Goal: Task Accomplishment & Management: Use online tool/utility

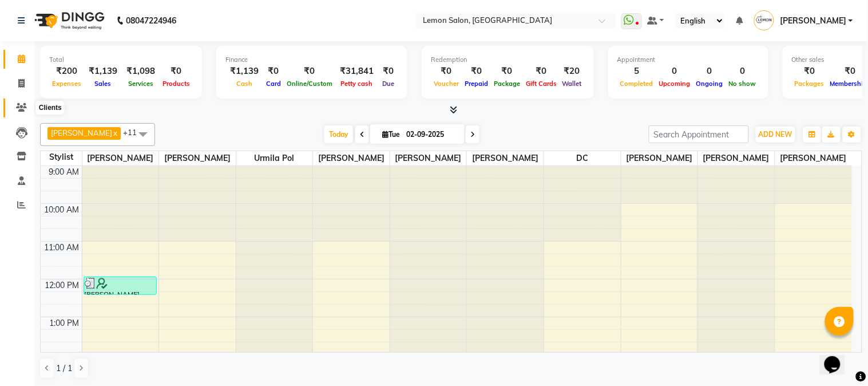
click at [21, 110] on icon at bounding box center [21, 107] width 11 height 9
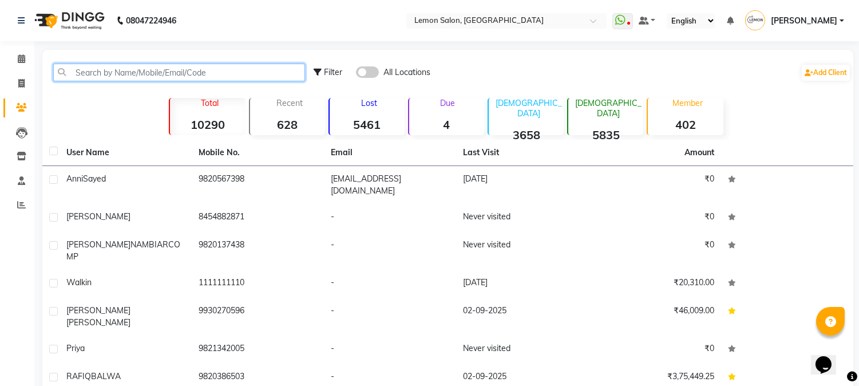
click at [118, 70] on input "text" at bounding box center [179, 73] width 252 height 18
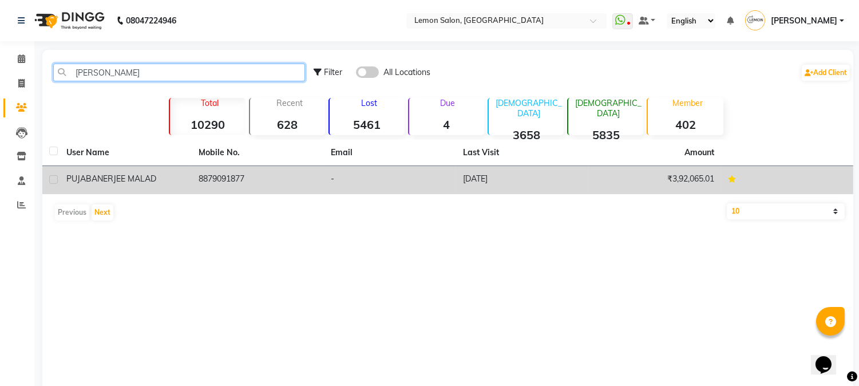
type input "[PERSON_NAME]"
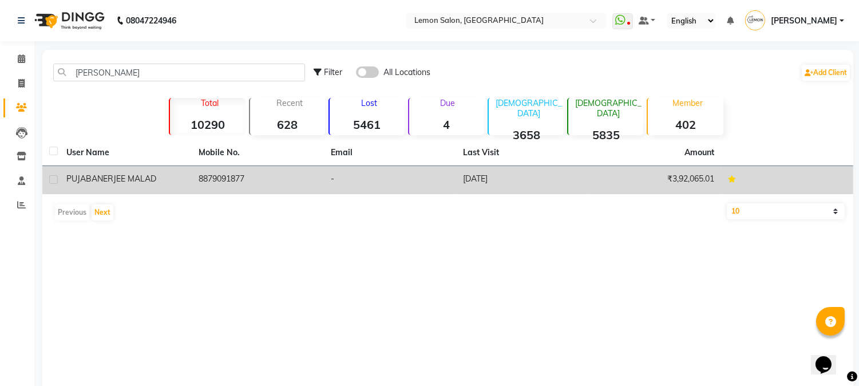
click at [252, 169] on td "8879091877" at bounding box center [258, 180] width 132 height 28
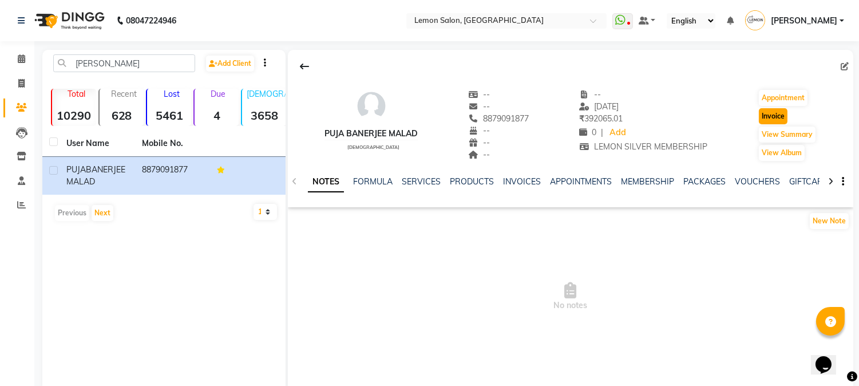
click at [762, 115] on button "Invoice" at bounding box center [773, 116] width 29 height 16
select select "565"
select select "service"
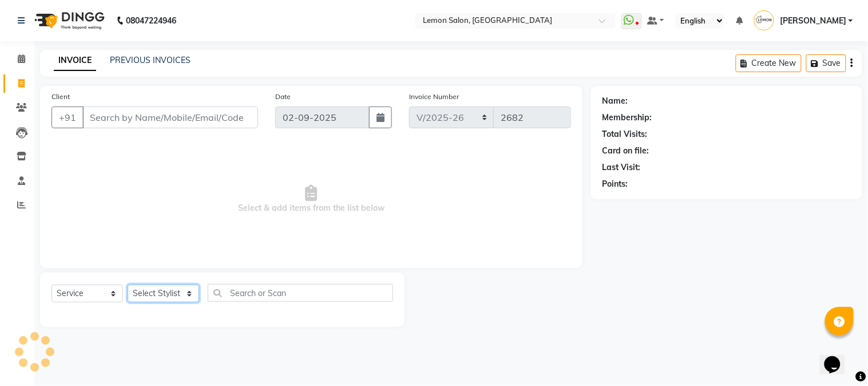
click at [151, 294] on select "Select Stylist" at bounding box center [164, 293] width 72 height 18
type input "8879091877"
select select "1: Object"
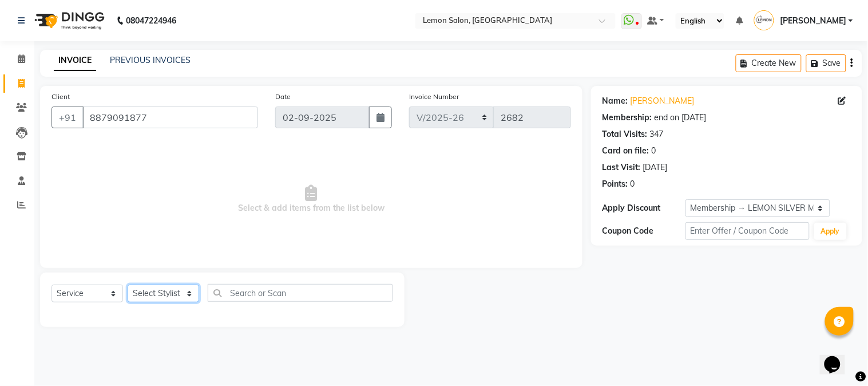
click at [169, 290] on select "Select Stylist [PERSON_NAME] [PERSON_NAME] Datta [PERSON_NAME] [PERSON_NAME] [P…" at bounding box center [164, 293] width 72 height 18
select select "7417"
click at [128, 285] on select "Select Stylist [PERSON_NAME] [PERSON_NAME] Datta [PERSON_NAME] [PERSON_NAME] [P…" at bounding box center [164, 293] width 72 height 18
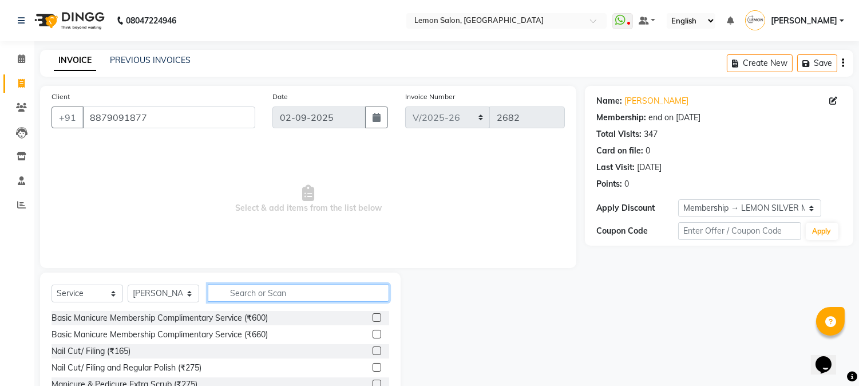
click at [242, 292] on input "text" at bounding box center [298, 293] width 181 height 18
type input "HALF LE"
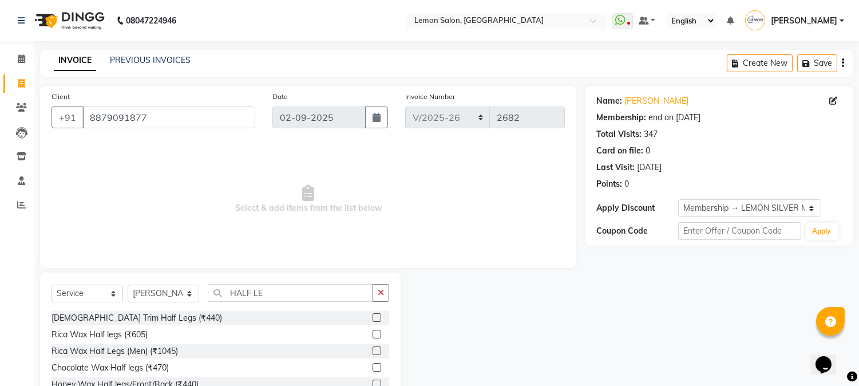
click at [373, 334] on label at bounding box center [377, 334] width 9 height 9
click at [373, 334] on input "checkbox" at bounding box center [376, 334] width 7 height 7
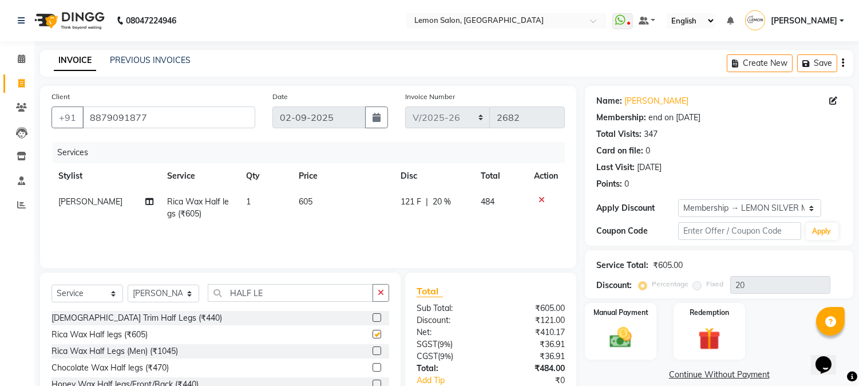
checkbox input "false"
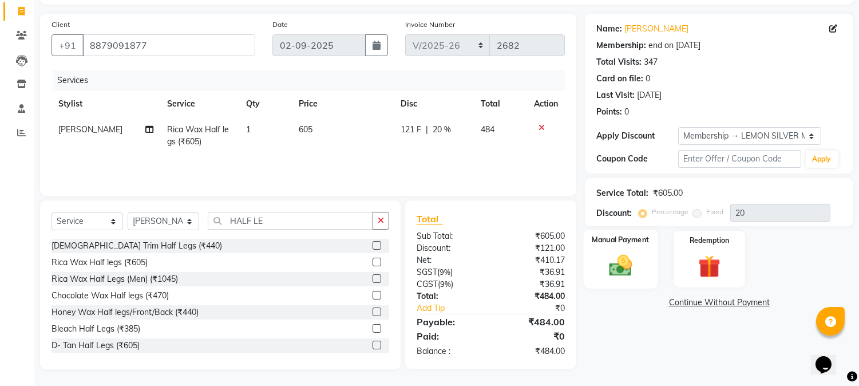
click at [622, 268] on img at bounding box center [621, 265] width 38 height 27
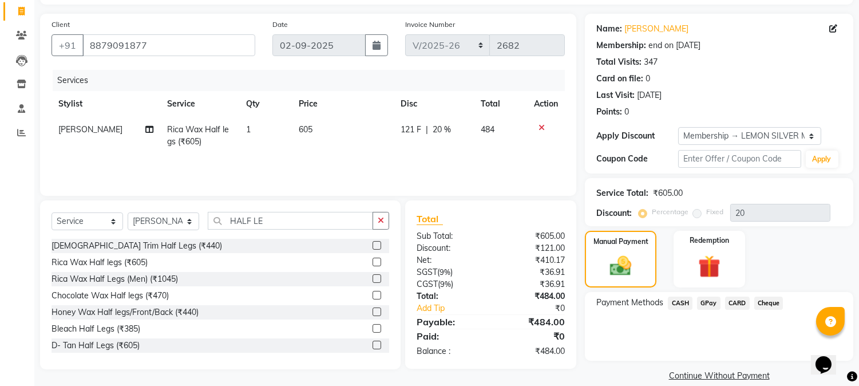
click at [706, 304] on span "GPay" at bounding box center [708, 302] width 23 height 13
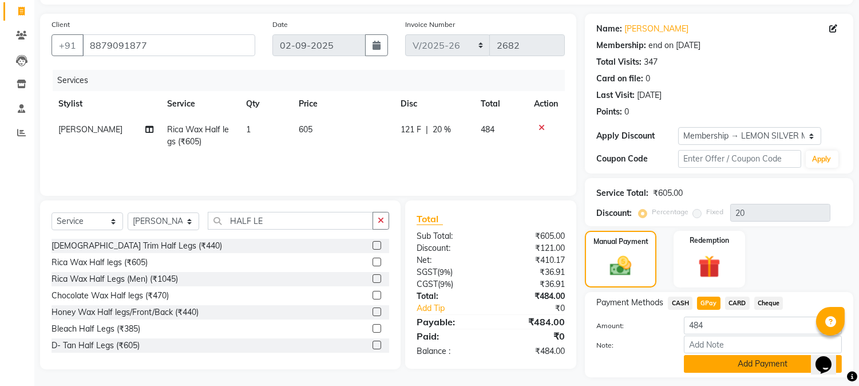
click at [715, 364] on button "Add Payment" at bounding box center [763, 364] width 158 height 18
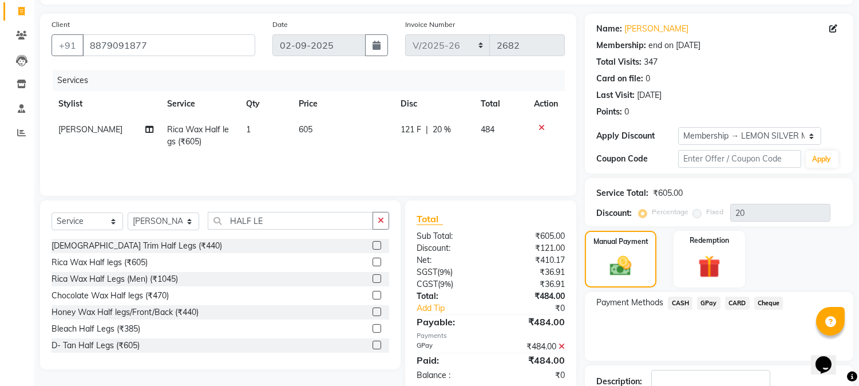
scroll to position [152, 0]
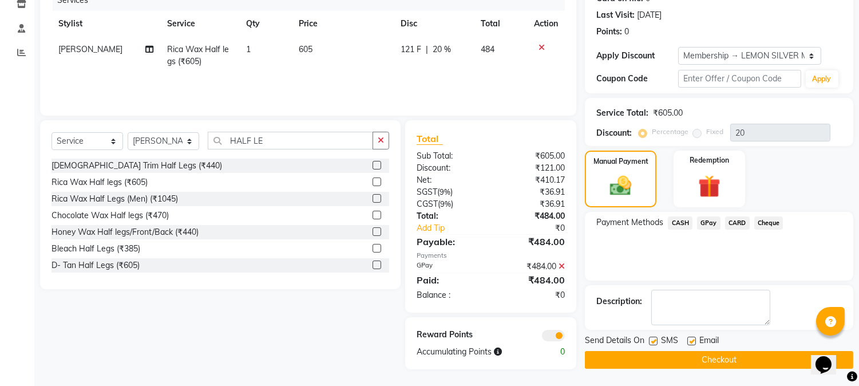
click at [657, 337] on label at bounding box center [653, 341] width 9 height 9
click at [656, 338] on input "checkbox" at bounding box center [652, 341] width 7 height 7
checkbox input "false"
click at [687, 342] on label at bounding box center [691, 341] width 9 height 9
click at [687, 342] on input "checkbox" at bounding box center [690, 341] width 7 height 7
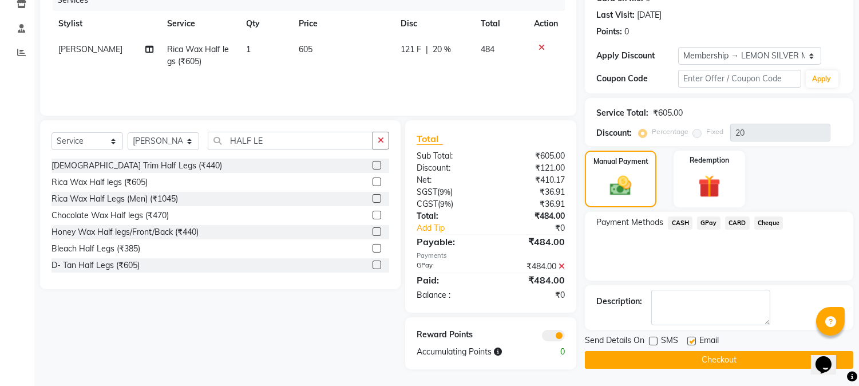
checkbox input "false"
click at [685, 361] on button "Checkout" at bounding box center [719, 360] width 268 height 18
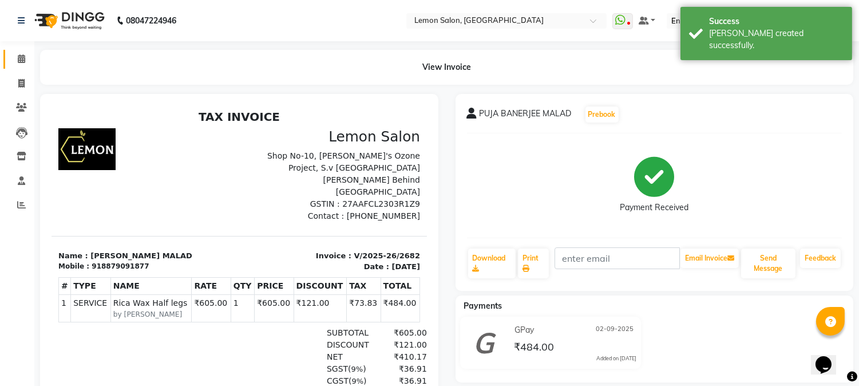
click at [19, 56] on icon at bounding box center [21, 58] width 7 height 9
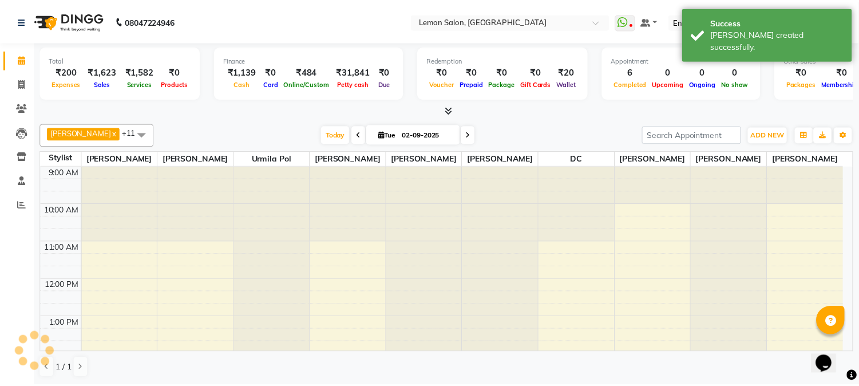
scroll to position [334, 0]
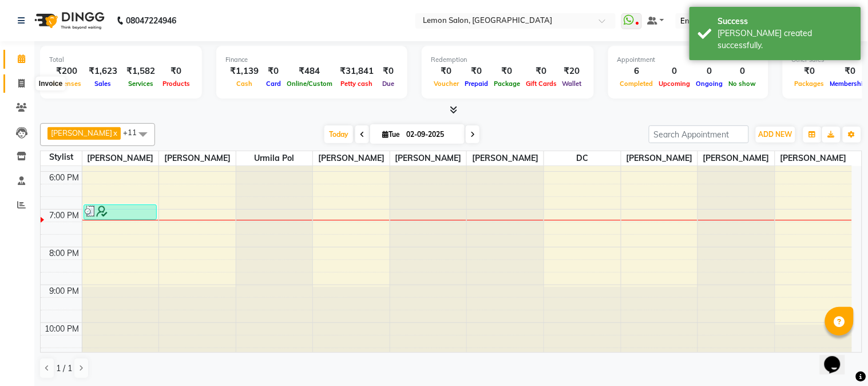
click at [29, 81] on span at bounding box center [21, 83] width 20 height 13
select select "565"
select select "service"
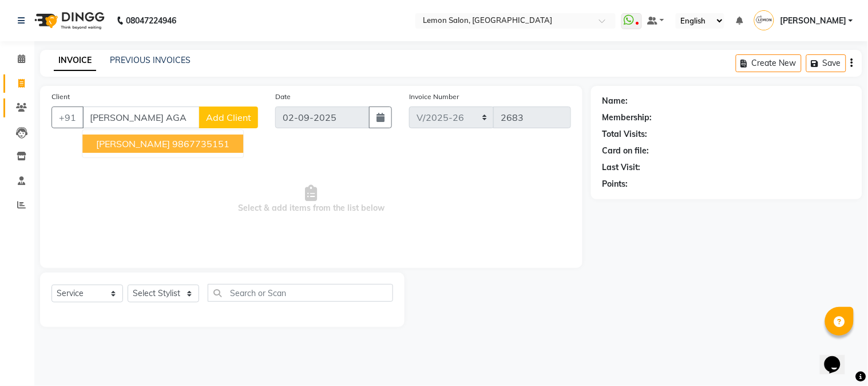
drag, startPoint x: 116, startPoint y: 115, endPoint x: 8, endPoint y: 115, distance: 107.6
click at [8, 115] on app-home "08047224946 Select Location × [GEOGRAPHIC_DATA], Goregaon WhatsApp Status ✕ Sta…" at bounding box center [434, 172] width 868 height 344
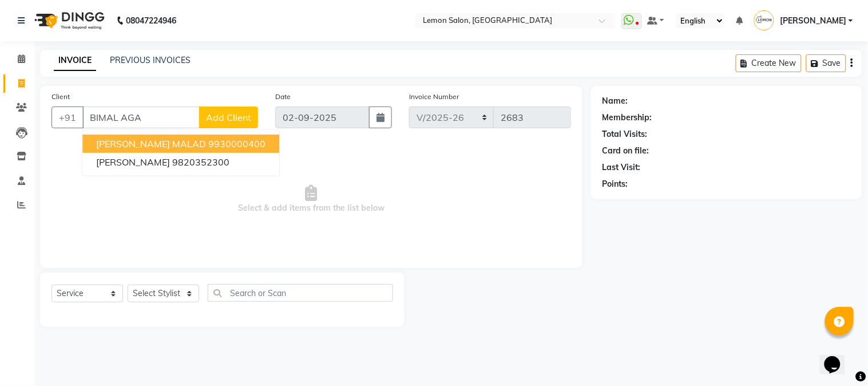
click at [183, 146] on span "[PERSON_NAME] MALAD" at bounding box center [151, 143] width 110 height 11
type input "9930000400"
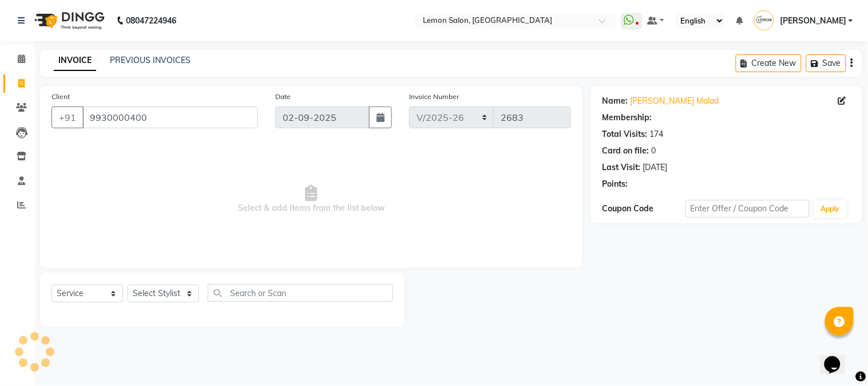
select select "1: Object"
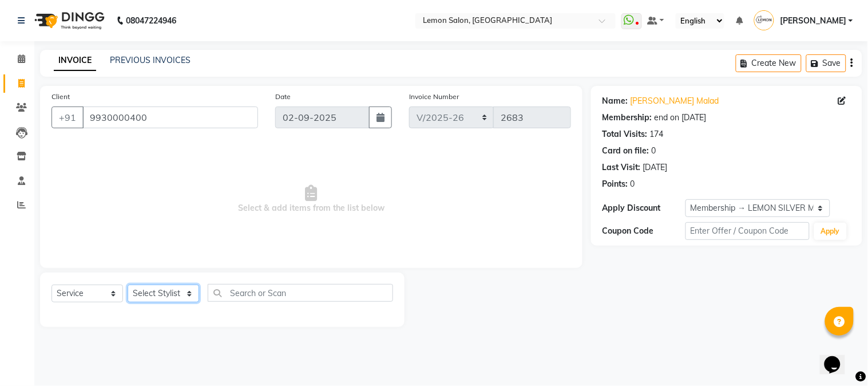
click at [178, 298] on select "Select Stylist [PERSON_NAME] [PERSON_NAME] Datta [PERSON_NAME] [PERSON_NAME] [P…" at bounding box center [164, 293] width 72 height 18
select select "61677"
click at [128, 285] on select "Select Stylist [PERSON_NAME] [PERSON_NAME] Datta [PERSON_NAME] [PERSON_NAME] [P…" at bounding box center [164, 293] width 72 height 18
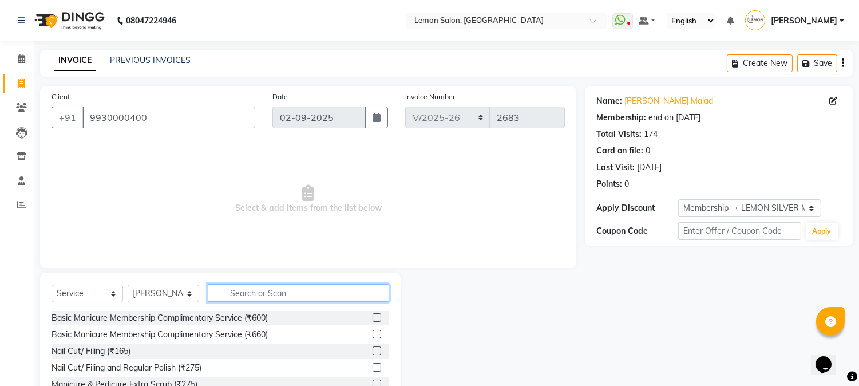
click at [260, 291] on input "text" at bounding box center [298, 293] width 181 height 18
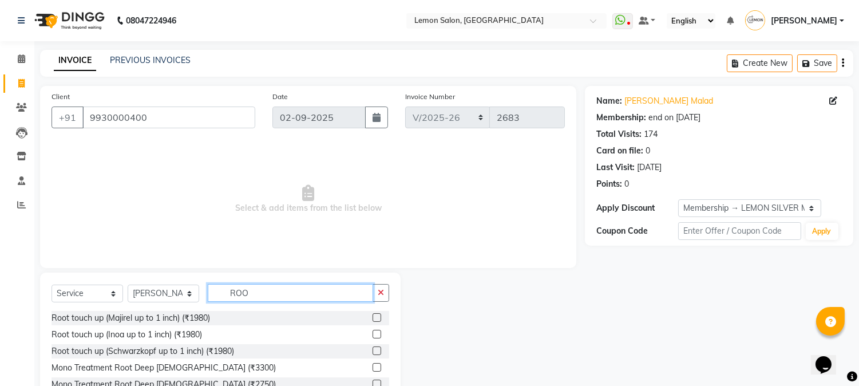
type input "ROO"
click at [373, 336] on label at bounding box center [377, 334] width 9 height 9
click at [373, 336] on input "checkbox" at bounding box center [376, 334] width 7 height 7
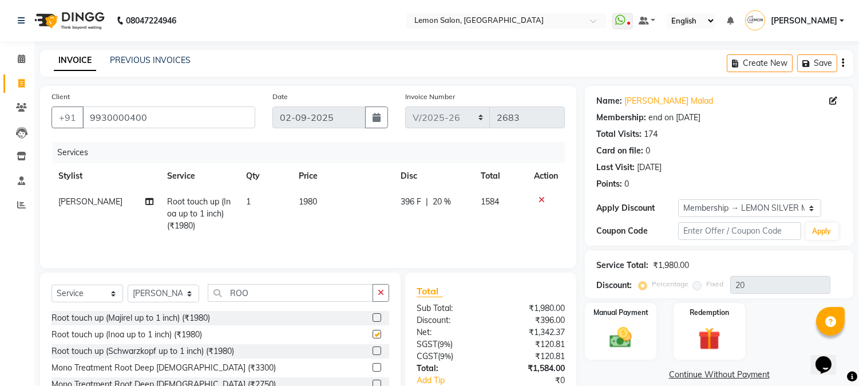
checkbox input "false"
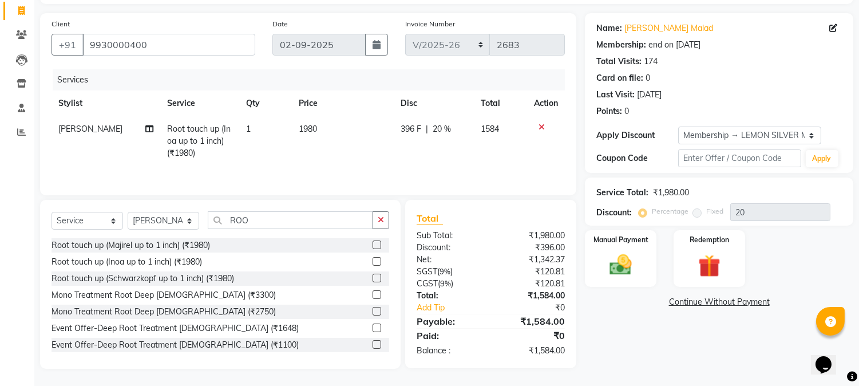
scroll to position [67, 0]
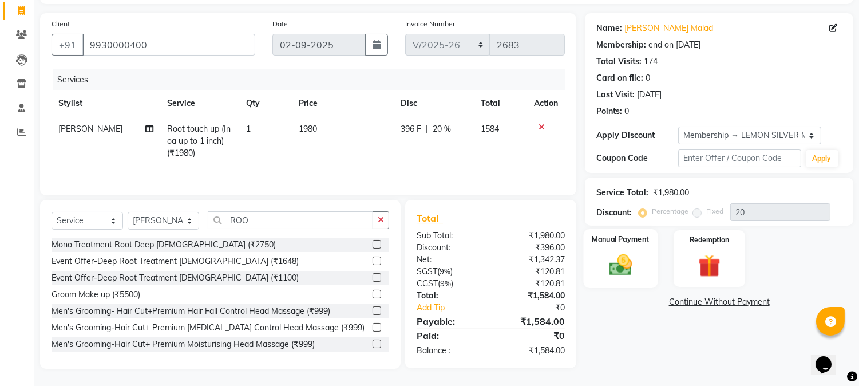
click at [617, 275] on img at bounding box center [621, 265] width 38 height 27
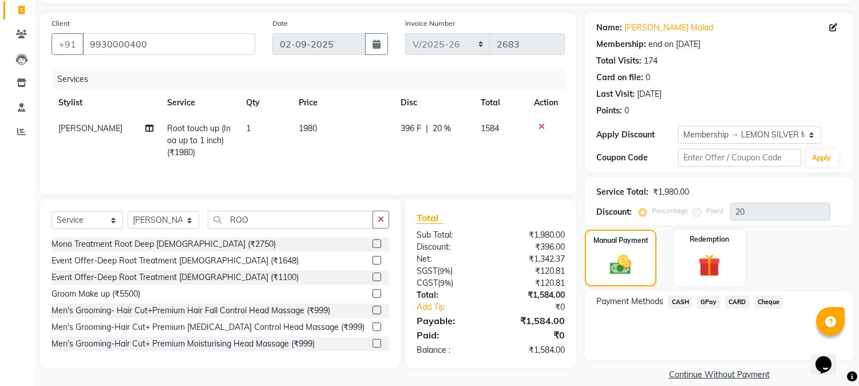
click at [741, 299] on span "CARD" at bounding box center [737, 301] width 25 height 13
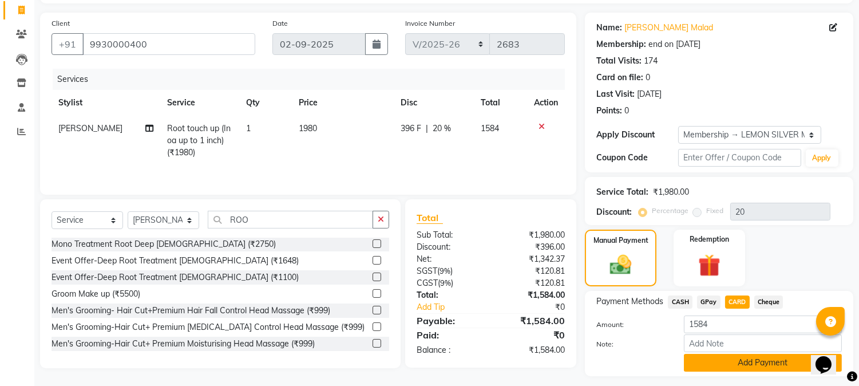
click at [757, 356] on button "Add Payment" at bounding box center [763, 363] width 158 height 18
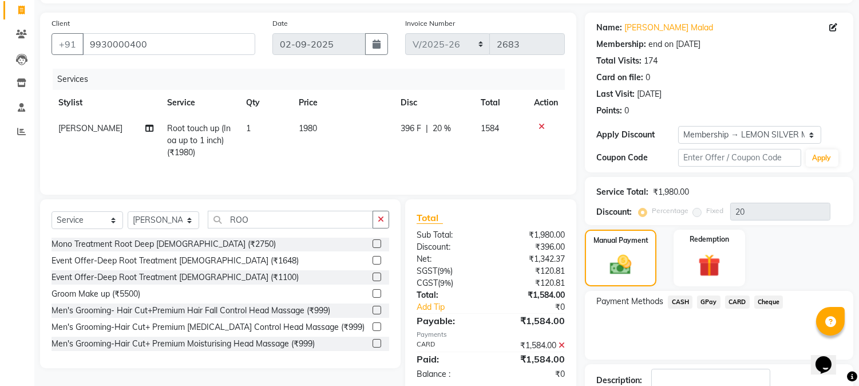
scroll to position [153, 0]
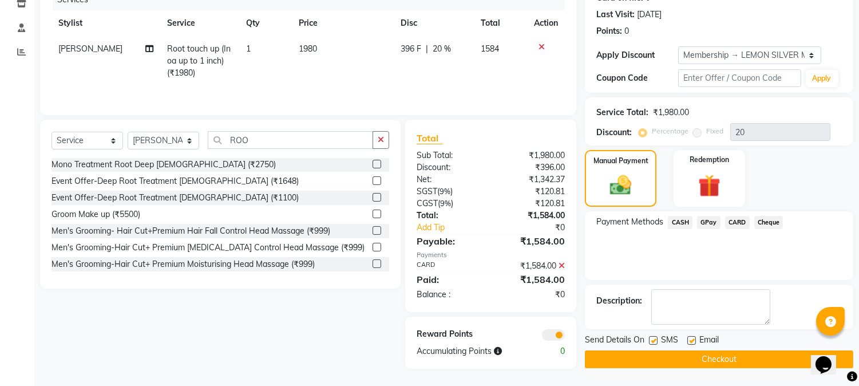
click at [689, 336] on label at bounding box center [691, 340] width 9 height 9
click at [689, 337] on input "checkbox" at bounding box center [690, 340] width 7 height 7
checkbox input "false"
click at [653, 338] on label at bounding box center [653, 340] width 9 height 9
click at [653, 338] on input "checkbox" at bounding box center [652, 340] width 7 height 7
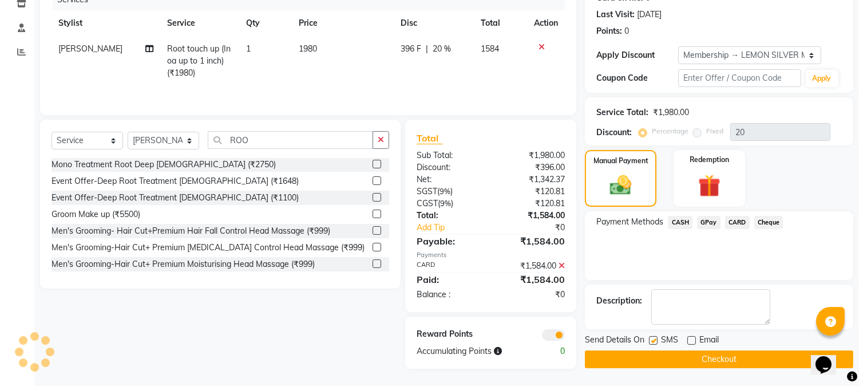
checkbox input "false"
click at [699, 358] on button "Checkout" at bounding box center [719, 359] width 268 height 18
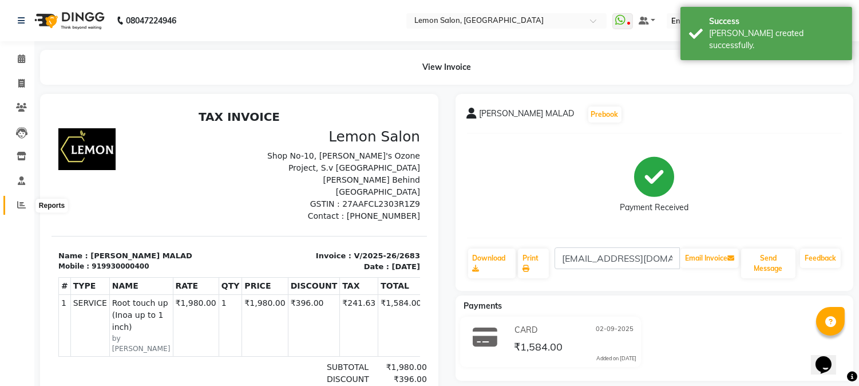
click at [18, 207] on icon at bounding box center [21, 204] width 9 height 9
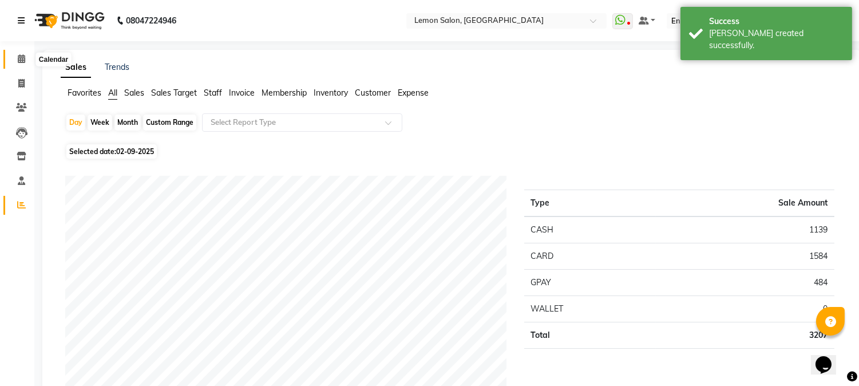
click at [16, 61] on span at bounding box center [21, 59] width 20 height 13
